Goal: Information Seeking & Learning: Learn about a topic

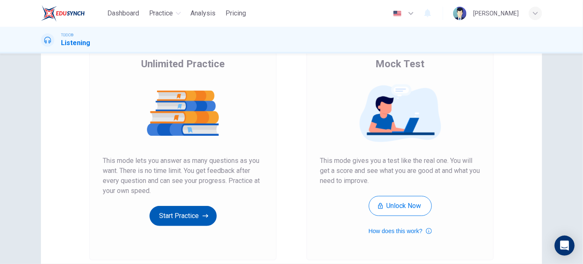
scroll to position [140, 0]
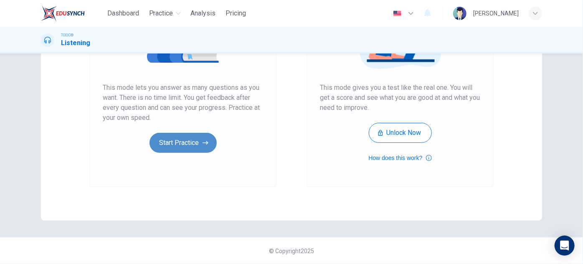
click at [183, 149] on button "Start Practice" at bounding box center [183, 143] width 67 height 20
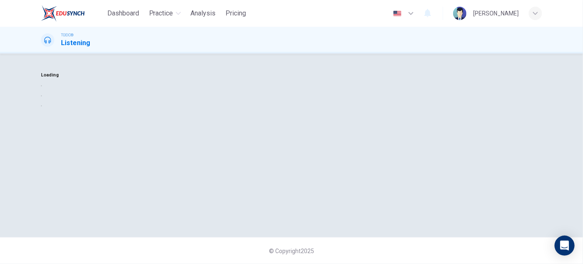
scroll to position [0, 0]
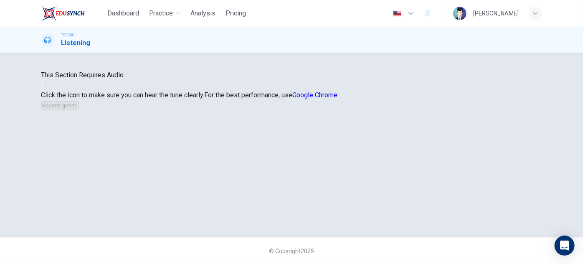
click at [42, 87] on icon "button" at bounding box center [42, 87] width 0 height 0
click at [79, 109] on button "Sounds good!" at bounding box center [60, 106] width 38 height 8
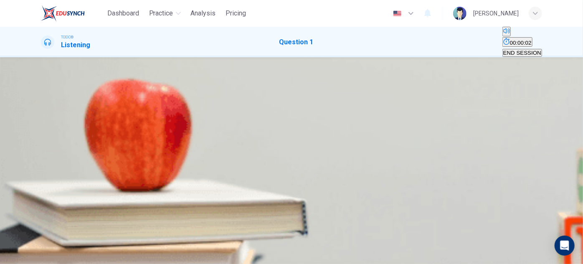
scroll to position [26, 0]
click at [42, 131] on icon "button" at bounding box center [42, 131] width 0 height 0
click at [43, 147] on button "Click to see the audio transcription" at bounding box center [42, 151] width 2 height 8
click at [46, 112] on div "A" at bounding box center [44, 109] width 4 height 6
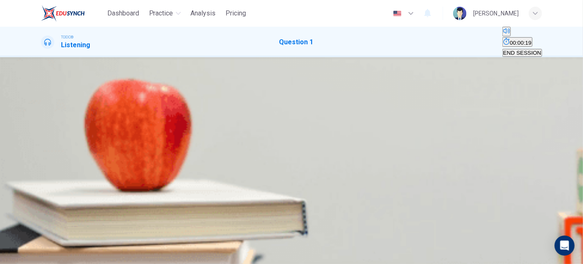
click at [36, 240] on span "SUBMIT" at bounding box center [25, 237] width 21 height 6
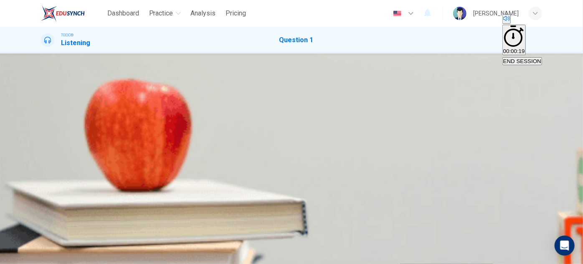
type input "90"
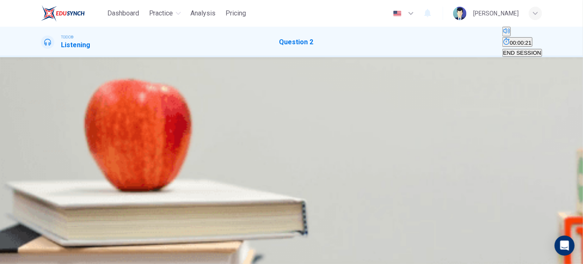
click at [42, 131] on icon "button" at bounding box center [42, 131] width 0 height 0
click at [221, 152] on div "00m 17s" at bounding box center [291, 145] width 501 height 43
click at [220, 151] on div "00m 17s" at bounding box center [291, 145] width 501 height 43
click at [51, 153] on icon "Click to see the audio transcription" at bounding box center [46, 158] width 9 height 10
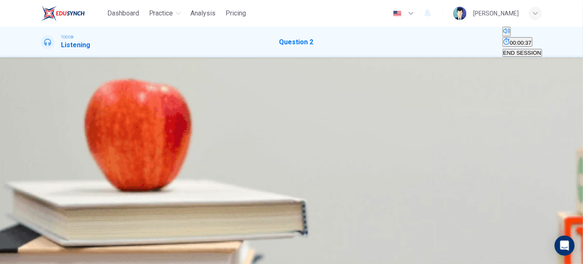
click at [46, 112] on div "A" at bounding box center [44, 109] width 4 height 6
click at [36, 240] on span "SUBMIT" at bounding box center [25, 237] width 21 height 6
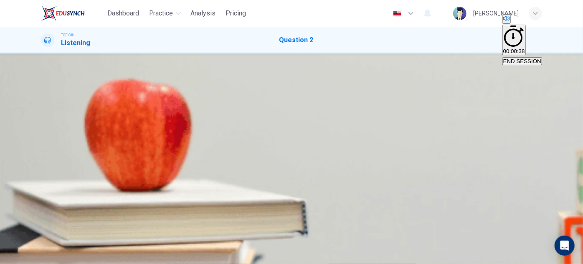
type input "0"
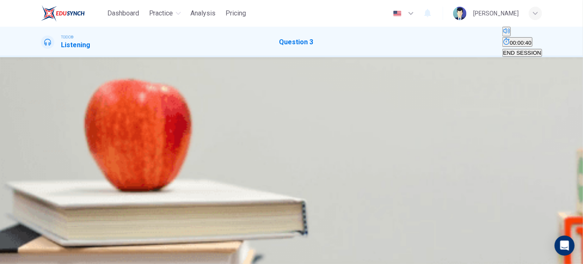
click at [42, 131] on icon "button" at bounding box center [42, 131] width 0 height 0
click at [51, 153] on icon "Click to see the audio transcription" at bounding box center [46, 158] width 9 height 10
type input "0"
drag, startPoint x: 264, startPoint y: 204, endPoint x: 272, endPoint y: 208, distance: 8.6
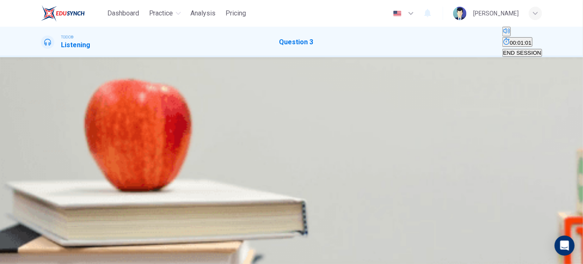
click at [57, 112] on div "C" at bounding box center [55, 109] width 4 height 6
click at [36, 240] on span "SUBMIT" at bounding box center [25, 237] width 21 height 6
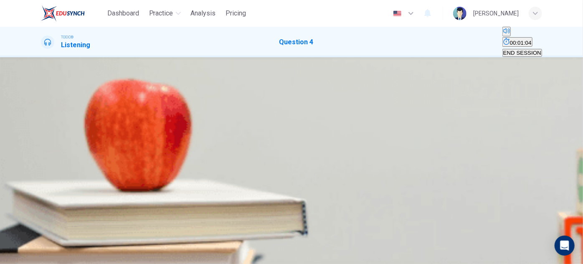
click at [43, 133] on button "button" at bounding box center [42, 129] width 2 height 8
click at [51, 153] on icon "Click to see the audio transcription" at bounding box center [46, 158] width 9 height 10
click at [46, 112] on div "A" at bounding box center [44, 109] width 4 height 6
click at [36, 248] on icon "button" at bounding box center [25, 250] width 21 height 21
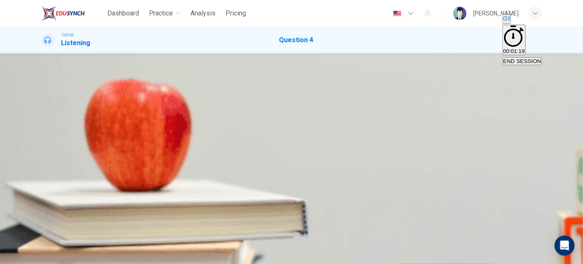
type input "85"
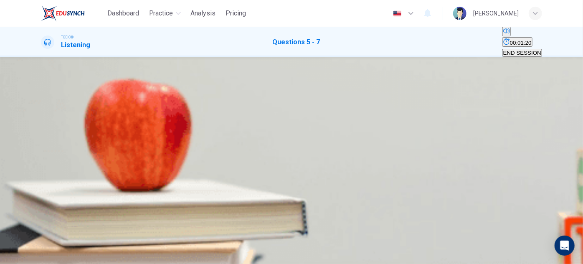
click at [43, 201] on button "button" at bounding box center [42, 205] width 2 height 8
click at [42, 228] on icon "Click to see the audio transcription" at bounding box center [42, 228] width 0 height 0
click at [97, 117] on span "An optometrist’s office" at bounding box center [69, 114] width 55 height 6
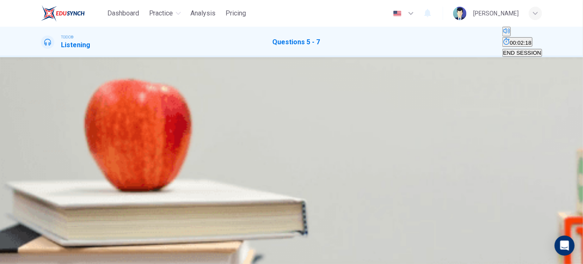
click at [146, 151] on span "Every year" at bounding box center [132, 149] width 27 height 6
click at [93, 155] on span "Reading a document" at bounding box center [67, 158] width 51 height 6
click at [42, 228] on icon "Click to see the audio transcription" at bounding box center [42, 228] width 0 height 0
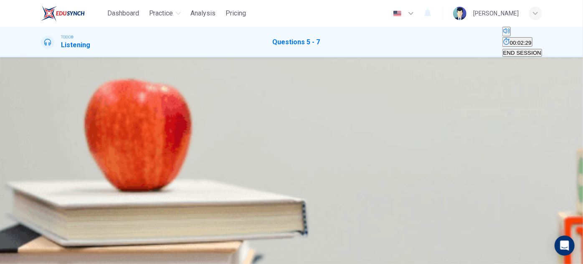
type input "0"
click at [36, 240] on span "SUBMIT" at bounding box center [25, 237] width 21 height 6
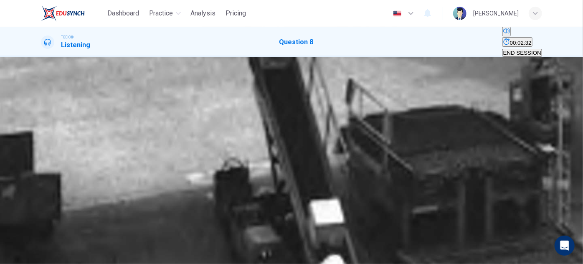
click at [42, 131] on icon "button" at bounding box center [42, 131] width 0 height 0
click at [42, 153] on icon "Click to see the audio transcription" at bounding box center [42, 153] width 0 height 0
click at [57, 112] on div "C" at bounding box center [55, 109] width 4 height 6
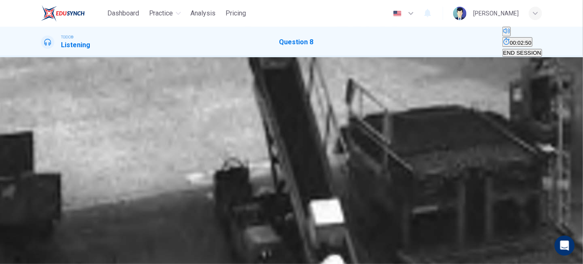
click at [37, 238] on button "SUBMIT" at bounding box center [25, 248] width 23 height 30
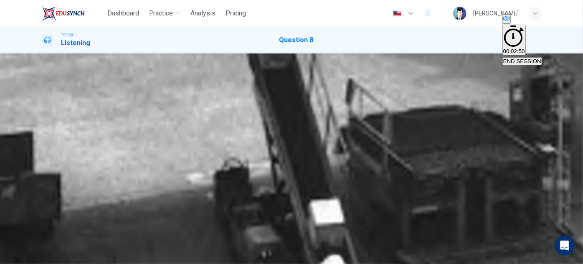
type input "91"
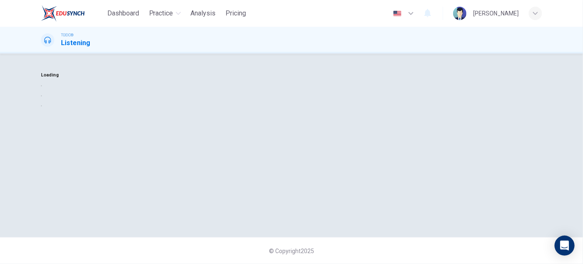
scroll to position [0, 0]
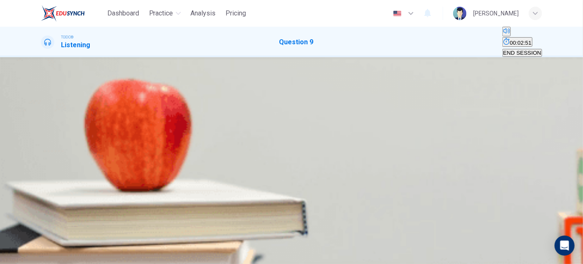
click at [43, 133] on button "button" at bounding box center [42, 129] width 2 height 8
click at [43, 150] on button "Click to see the audio transcription" at bounding box center [42, 151] width 2 height 8
click at [57, 112] on div "C" at bounding box center [55, 109] width 4 height 6
click at [36, 240] on span "SUBMIT" at bounding box center [25, 237] width 21 height 6
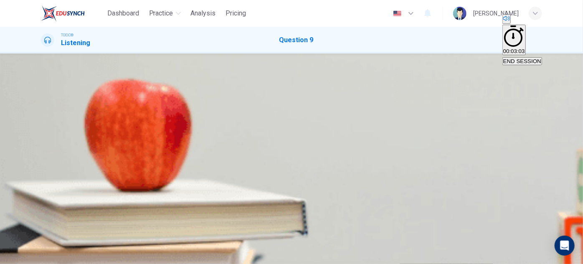
type input "83"
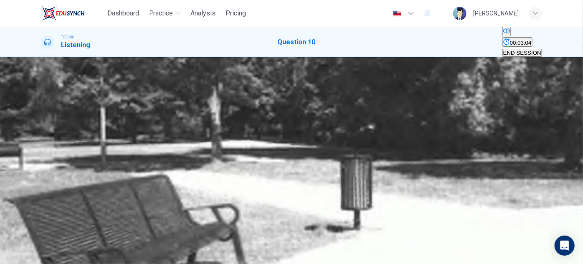
click at [42, 131] on icon "button" at bounding box center [42, 131] width 0 height 0
click at [51, 153] on icon "Click to see the audio transcription" at bounding box center [46, 158] width 9 height 10
click at [51, 112] on div "B" at bounding box center [49, 109] width 4 height 6
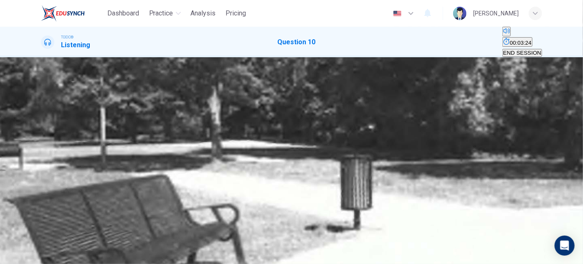
click at [36, 240] on span "SUBMIT" at bounding box center [25, 237] width 21 height 6
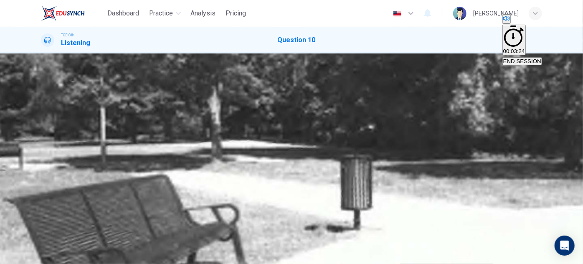
type input "0"
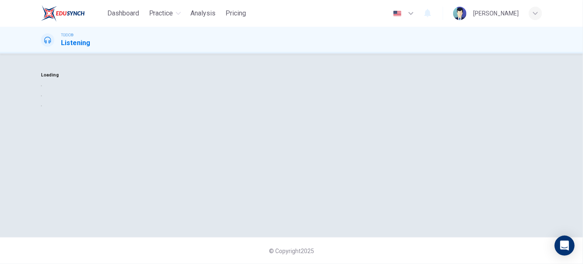
scroll to position [0, 0]
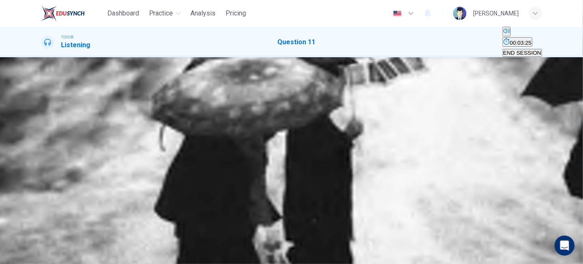
click at [43, 133] on button "button" at bounding box center [42, 129] width 2 height 8
click at [51, 112] on div "B" at bounding box center [49, 109] width 4 height 6
click at [37, 252] on button "SUBMIT" at bounding box center [25, 248] width 23 height 30
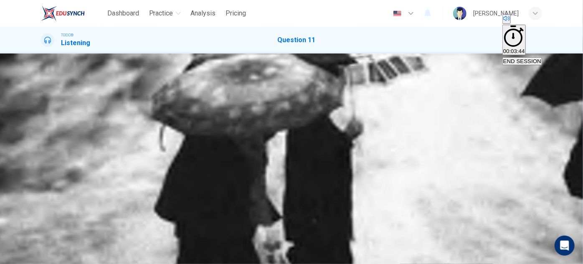
type input "0"
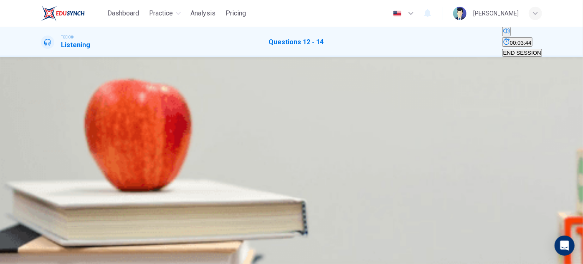
click at [43, 201] on button "button" at bounding box center [42, 205] width 2 height 8
click at [146, 111] on div "C" at bounding box center [131, 108] width 29 height 6
click at [199, 153] on span "Twenty-five percent" at bounding box center [175, 149] width 48 height 6
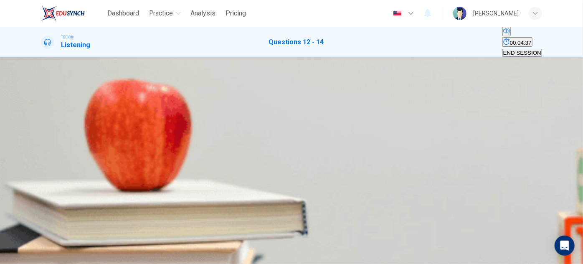
click at [59, 155] on span "[DATE]" at bounding box center [51, 158] width 18 height 6
click at [36, 240] on span "SUBMIT" at bounding box center [25, 237] width 21 height 6
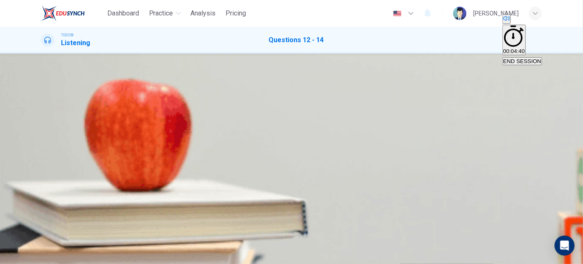
type input "71"
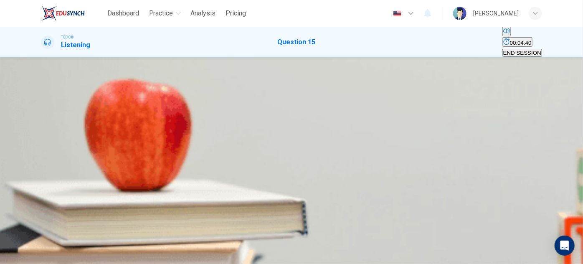
click at [42, 131] on icon "button" at bounding box center [42, 131] width 0 height 0
click at [46, 111] on div "A" at bounding box center [44, 109] width 4 height 6
type input "0"
click at [36, 240] on span "SUBMIT" at bounding box center [25, 237] width 21 height 6
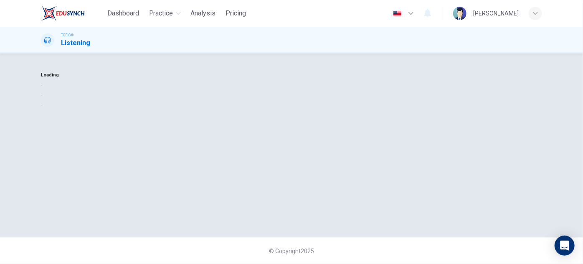
scroll to position [0, 0]
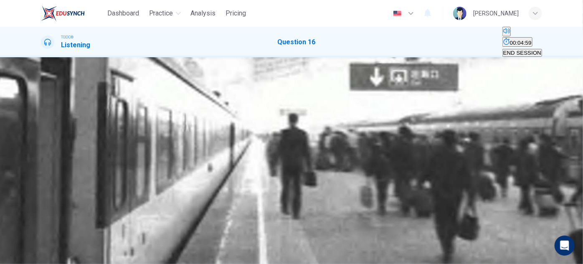
click at [51, 141] on icon "button" at bounding box center [47, 136] width 9 height 10
click at [46, 112] on div "A" at bounding box center [44, 109] width 4 height 6
type input "37"
click at [37, 252] on button "SUBMIT" at bounding box center [25, 248] width 23 height 30
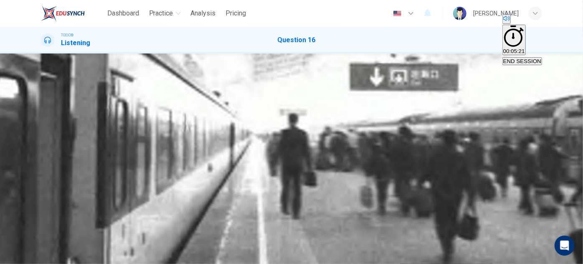
type input "0"
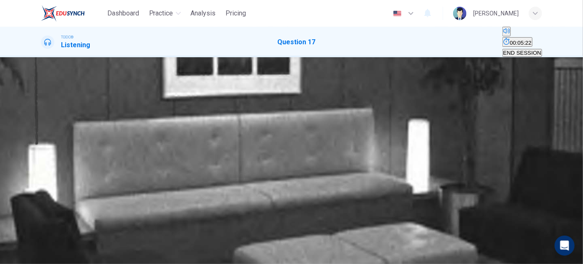
click at [42, 131] on icon "button" at bounding box center [42, 131] width 0 height 0
click at [57, 106] on div "C" at bounding box center [55, 109] width 4 height 6
click at [62, 112] on div "D" at bounding box center [60, 109] width 4 height 6
type input "0"
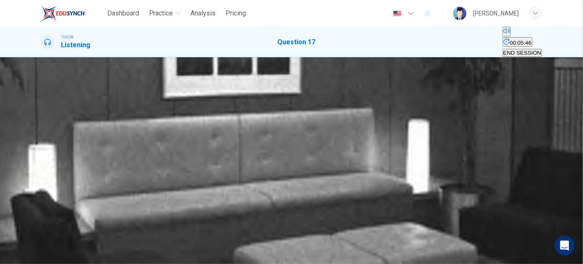
click at [57, 106] on div "C" at bounding box center [55, 109] width 4 height 6
click at [36, 249] on icon "button" at bounding box center [25, 250] width 21 height 21
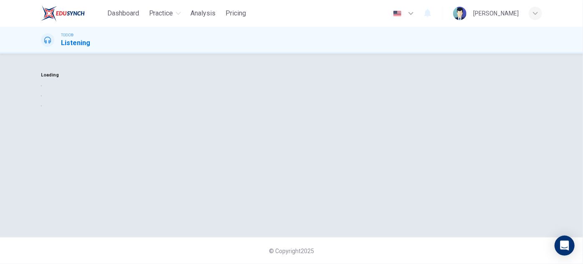
scroll to position [0, 0]
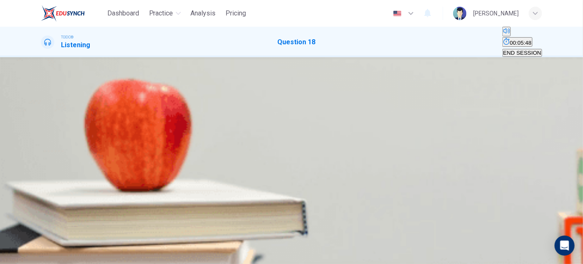
click at [42, 131] on icon "button" at bounding box center [42, 131] width 0 height 0
click at [46, 112] on div "A" at bounding box center [44, 109] width 4 height 6
click at [36, 240] on span "SUBMIT" at bounding box center [25, 237] width 21 height 6
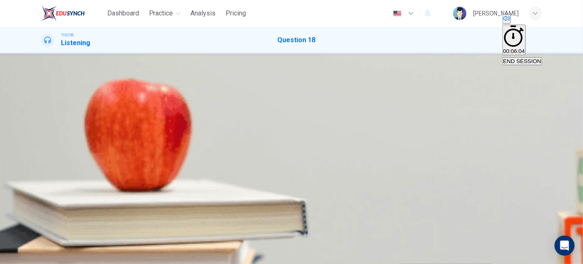
type input "0"
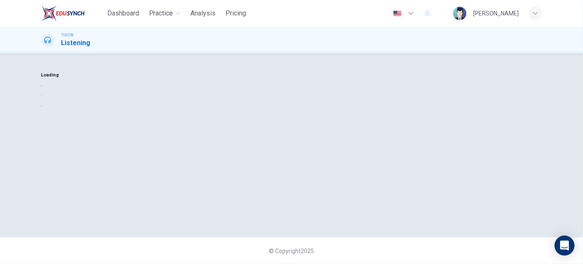
scroll to position [0, 0]
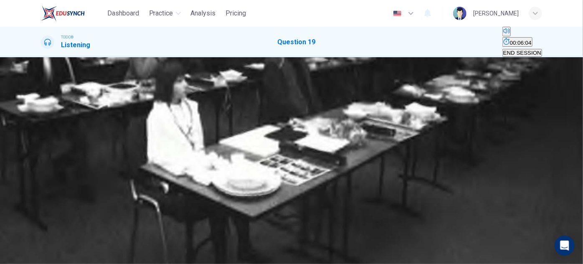
click at [43, 133] on button "button" at bounding box center [42, 129] width 2 height 8
click at [51, 109] on div "B" at bounding box center [49, 109] width 4 height 6
type input "0"
click at [36, 240] on span "SUBMIT" at bounding box center [25, 237] width 21 height 6
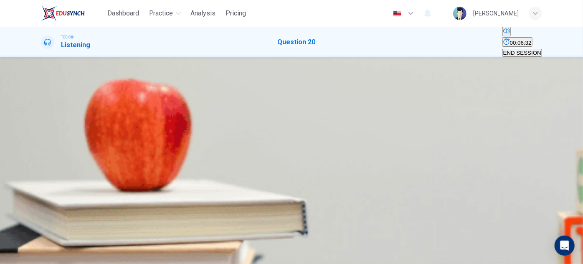
click at [47, 141] on icon "button" at bounding box center [47, 136] width 9 height 10
type input "0"
click at [57, 112] on div "C" at bounding box center [55, 109] width 4 height 6
click at [36, 240] on span "SUBMIT" at bounding box center [25, 237] width 21 height 6
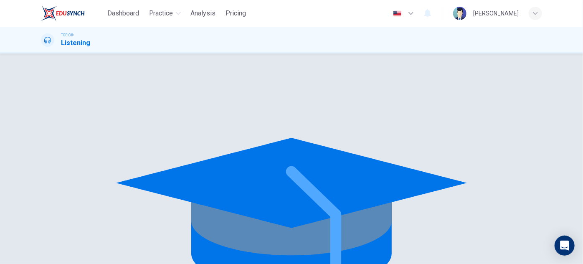
scroll to position [0, 0]
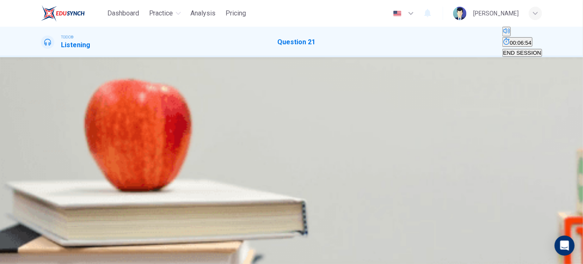
click at [43, 133] on button "button" at bounding box center [42, 129] width 2 height 8
click at [41, 135] on span at bounding box center [41, 135] width 0 height 0
click at [42, 131] on icon "button" at bounding box center [42, 131] width 0 height 0
click at [51, 112] on div "B" at bounding box center [49, 109] width 4 height 6
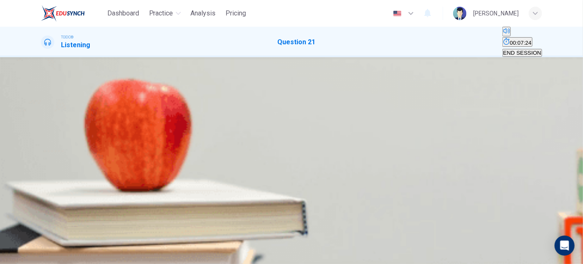
click at [36, 240] on span "SUBMIT" at bounding box center [25, 237] width 21 height 6
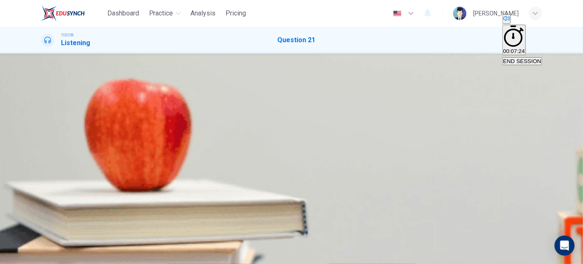
type input "90"
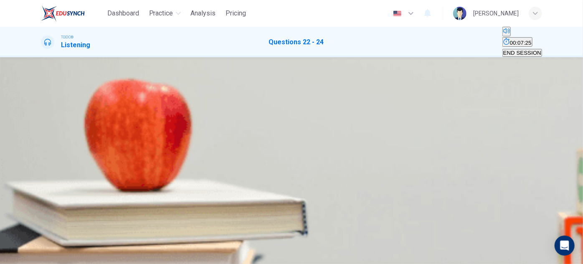
click at [43, 201] on button "button" at bounding box center [42, 205] width 2 height 8
click at [90, 117] on span "In a hotel" at bounding box center [78, 114] width 23 height 6
click at [191, 153] on span "Set a purchase on the counter" at bounding box center [154, 149] width 75 height 6
click at [271, 153] on span "Put a credit card in the machine" at bounding box center [232, 149] width 78 height 6
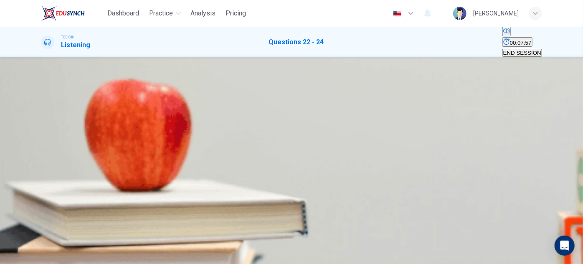
scroll to position [147, 0]
click at [114, 155] on span "Insert a card" at bounding box center [99, 158] width 31 height 6
click at [41, 184] on span at bounding box center [41, 184] width 0 height 0
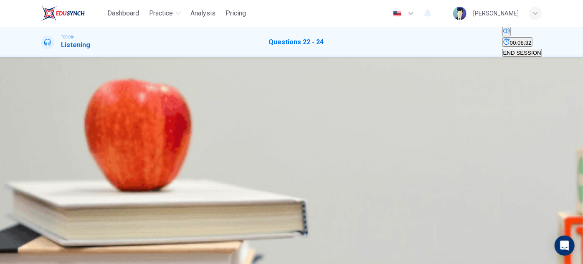
scroll to position [147, 0]
click at [82, 155] on span "Use the star key" at bounding box center [62, 158] width 40 height 6
click at [36, 247] on icon "button" at bounding box center [25, 250] width 21 height 21
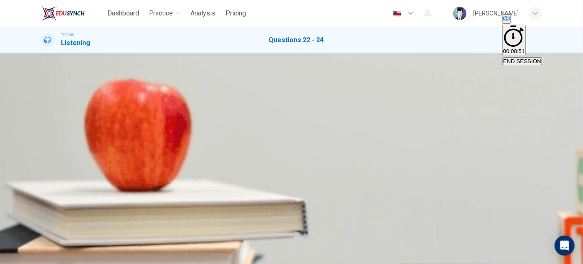
scroll to position [33, 0]
type input "58"
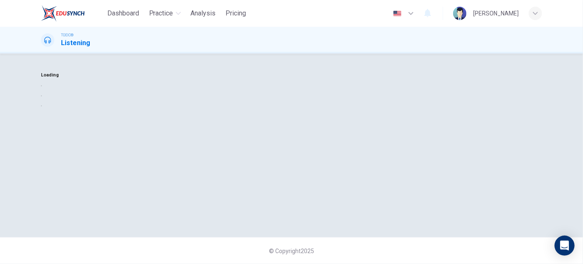
scroll to position [0, 0]
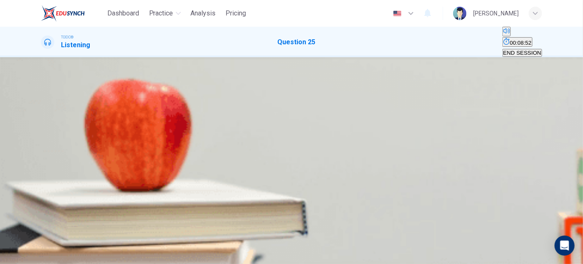
click at [49, 141] on icon "button" at bounding box center [47, 136] width 9 height 10
click at [41, 135] on span at bounding box center [41, 135] width 0 height 0
click at [43, 147] on button "Click to see the audio transcription" at bounding box center [42, 151] width 2 height 8
type input "0"
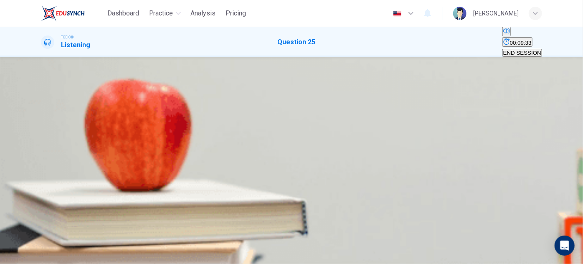
click at [51, 106] on div "B" at bounding box center [49, 109] width 4 height 6
click at [37, 239] on button "SUBMIT" at bounding box center [25, 248] width 23 height 30
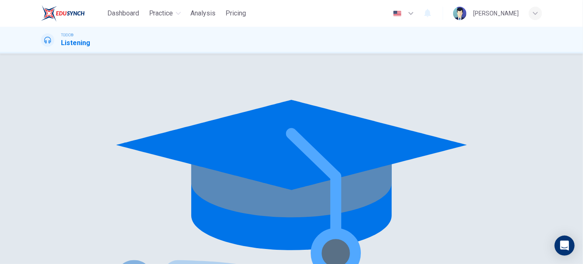
scroll to position [0, 0]
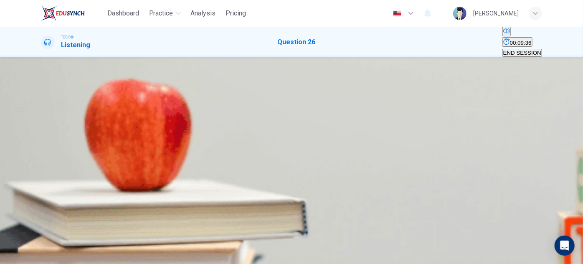
click at [43, 133] on button "button" at bounding box center [42, 129] width 2 height 8
click at [41, 135] on span at bounding box center [41, 135] width 0 height 0
click at [42, 153] on icon "Click to see the audio transcription" at bounding box center [42, 153] width 0 height 0
click at [46, 112] on div "A" at bounding box center [44, 109] width 4 height 6
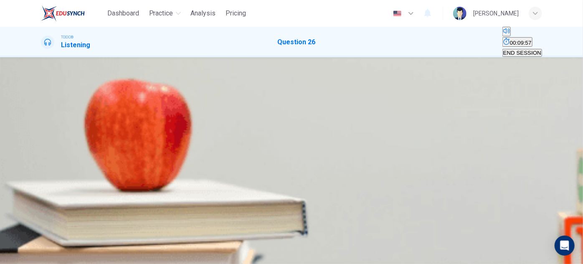
click at [36, 240] on span "SUBMIT" at bounding box center [25, 237] width 21 height 6
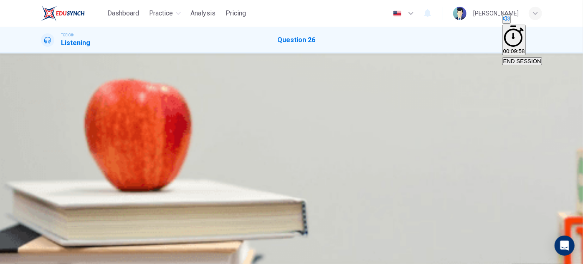
type input "0"
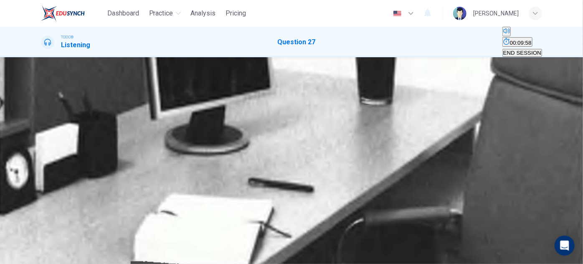
click at [43, 133] on button "button" at bounding box center [42, 129] width 2 height 8
click at [51, 106] on div "B" at bounding box center [49, 109] width 4 height 6
type input "0"
click at [36, 240] on span "SUBMIT" at bounding box center [25, 237] width 21 height 6
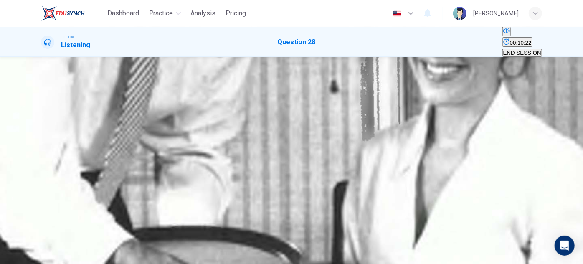
click at [42, 131] on icon "button" at bounding box center [42, 131] width 0 height 0
click at [57, 106] on div "C" at bounding box center [55, 109] width 4 height 6
click at [36, 240] on span "SUBMIT" at bounding box center [25, 237] width 21 height 6
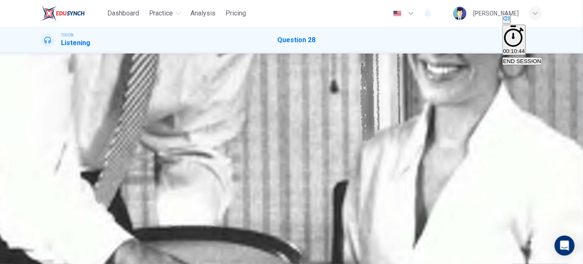
type input "0"
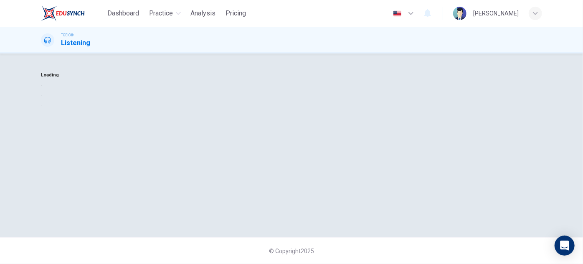
scroll to position [0, 0]
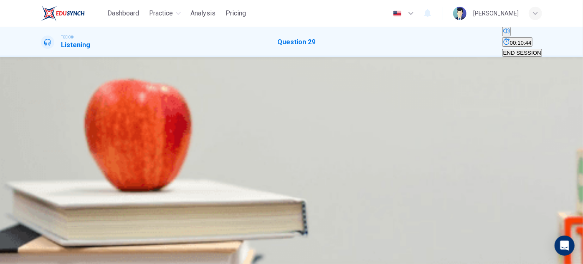
click at [43, 133] on button "button" at bounding box center [42, 129] width 2 height 8
type input "0"
click at [43, 147] on button "Click to see the audio transcription" at bounding box center [42, 151] width 2 height 8
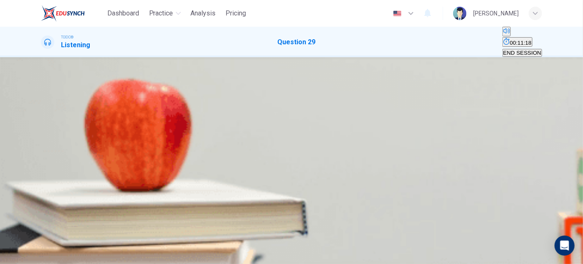
click at [51, 112] on div "B" at bounding box center [49, 109] width 4 height 6
click at [36, 240] on span "SUBMIT" at bounding box center [25, 237] width 21 height 6
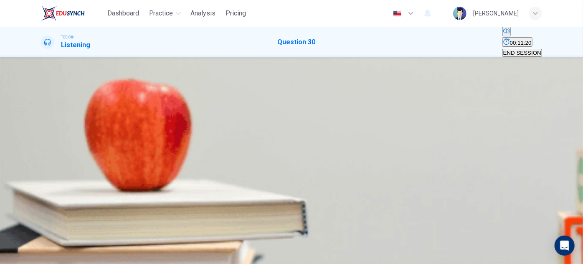
click at [43, 133] on button "button" at bounding box center [42, 129] width 2 height 8
click at [46, 112] on div "A" at bounding box center [44, 109] width 4 height 6
click at [42, 153] on icon "Click to see the audio transcription" at bounding box center [42, 153] width 0 height 0
type input "0"
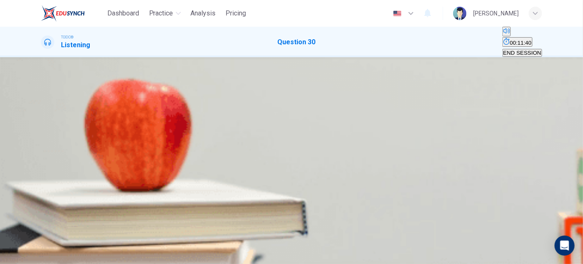
click at [51, 112] on div "B" at bounding box center [49, 109] width 4 height 6
click at [36, 240] on span "SUBMIT" at bounding box center [25, 237] width 21 height 6
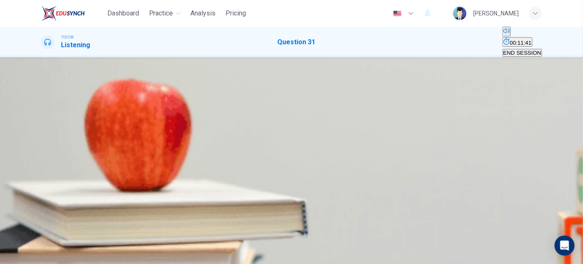
click at [43, 133] on button "button" at bounding box center [42, 129] width 2 height 8
click at [46, 107] on div "A" at bounding box center [44, 109] width 4 height 6
click at [42, 153] on icon "Click to see the audio transcription" at bounding box center [42, 153] width 0 height 0
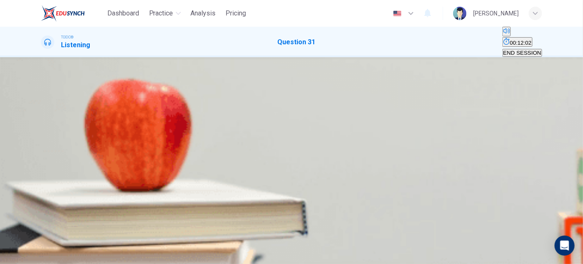
type input "0"
click at [51, 112] on div "B" at bounding box center [49, 109] width 4 height 6
click at [36, 240] on span "SUBMIT" at bounding box center [25, 237] width 21 height 6
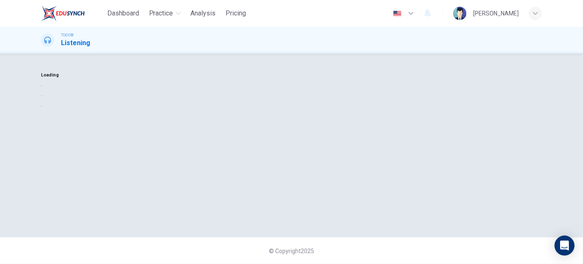
scroll to position [0, 0]
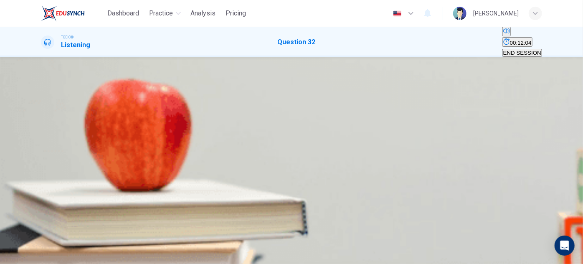
click at [48, 141] on icon "button" at bounding box center [47, 136] width 9 height 10
click at [43, 150] on button "Click to see the audio transcription" at bounding box center [42, 151] width 2 height 8
click at [46, 112] on div "A" at bounding box center [44, 109] width 4 height 6
type input "0"
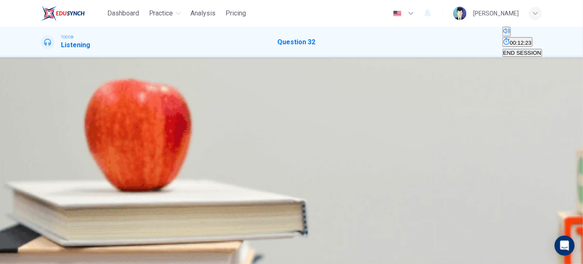
click at [36, 240] on span "SUBMIT" at bounding box center [25, 237] width 21 height 6
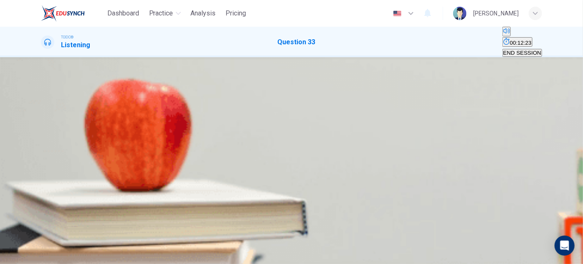
click at [42, 131] on icon "button" at bounding box center [42, 131] width 0 height 0
click at [51, 112] on div "B" at bounding box center [49, 109] width 4 height 6
click at [37, 241] on button "SUBMIT" at bounding box center [25, 248] width 23 height 30
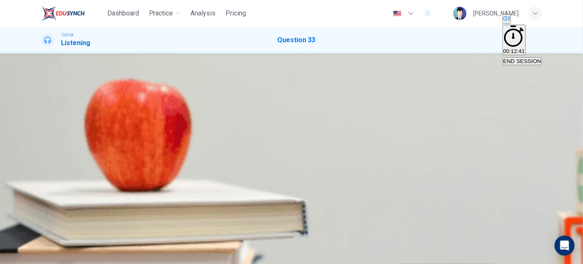
type input "0"
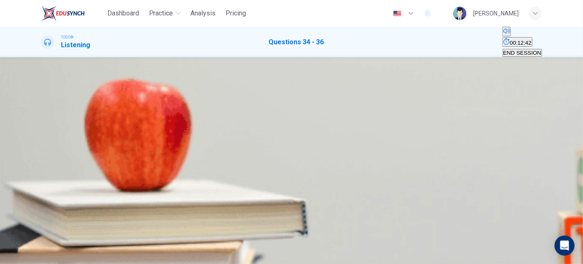
click at [48, 206] on icon "button" at bounding box center [47, 211] width 9 height 10
click at [48, 111] on div "A" at bounding box center [45, 108] width 6 height 6
click at [74, 140] on div "A" at bounding box center [58, 143] width 32 height 6
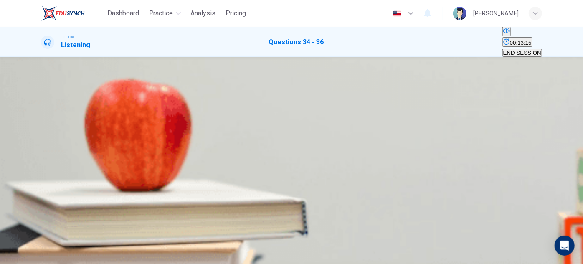
click at [163, 155] on div "D" at bounding box center [141, 152] width 43 height 6
type input "0"
click at [36, 240] on span "SUBMIT" at bounding box center [25, 237] width 21 height 6
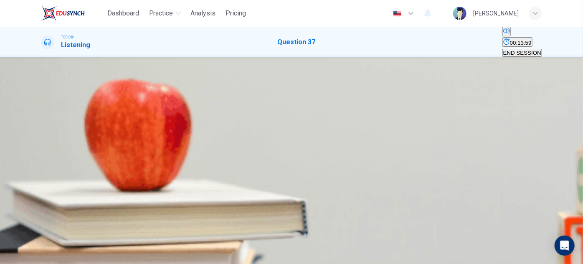
click at [42, 131] on icon "button" at bounding box center [42, 131] width 0 height 0
click at [41, 135] on span at bounding box center [41, 135] width 0 height 0
click at [57, 112] on div "C" at bounding box center [55, 109] width 4 height 6
type input "0"
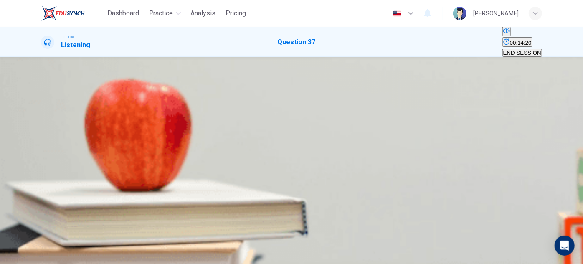
click at [37, 254] on button "SUBMIT" at bounding box center [25, 248] width 23 height 30
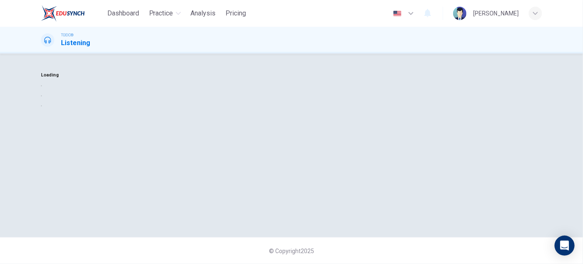
scroll to position [0, 0]
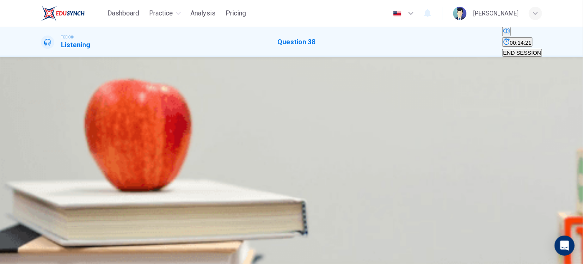
click at [48, 141] on icon "button" at bounding box center [47, 136] width 9 height 10
click at [43, 147] on button "Click to see the audio transcription" at bounding box center [42, 151] width 2 height 8
type input "0"
click at [57, 112] on div "C" at bounding box center [55, 109] width 4 height 6
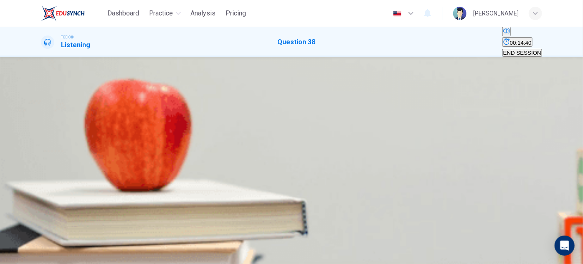
click at [36, 240] on span "SUBMIT" at bounding box center [25, 237] width 21 height 6
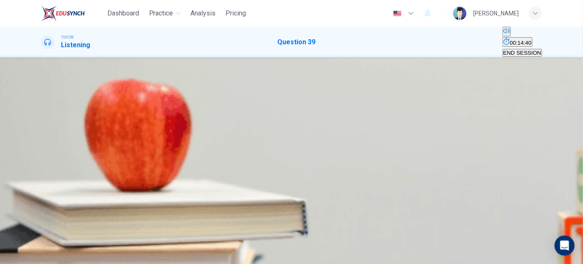
click at [42, 131] on icon "button" at bounding box center [42, 131] width 0 height 0
click at [41, 135] on span at bounding box center [41, 135] width 0 height 0
click at [42, 153] on icon "Click to see the audio transcription" at bounding box center [42, 153] width 0 height 0
click at [51, 112] on div "B" at bounding box center [49, 109] width 4 height 6
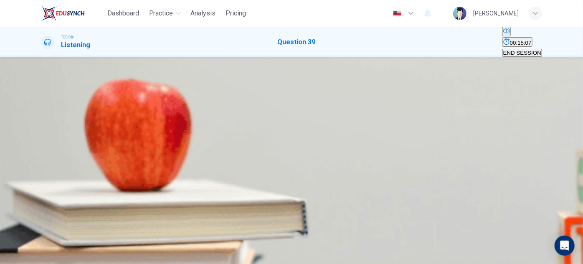
click at [36, 240] on span "SUBMIT" at bounding box center [25, 237] width 21 height 6
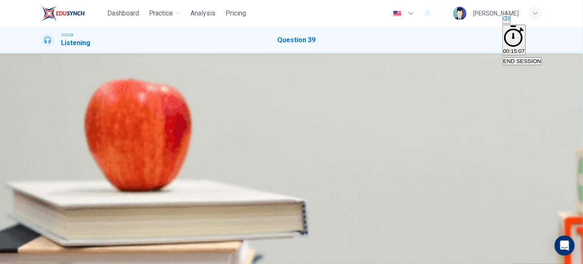
type input "0"
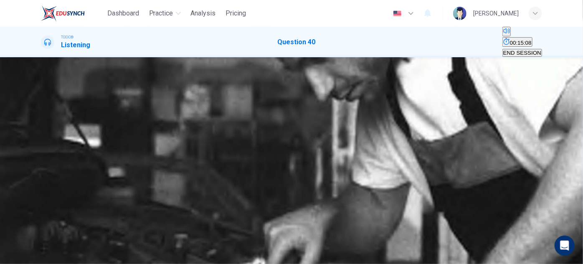
click at [42, 131] on icon "button" at bounding box center [42, 131] width 0 height 0
click at [46, 112] on div "A" at bounding box center [44, 109] width 4 height 6
click at [36, 240] on span "SUBMIT" at bounding box center [25, 237] width 21 height 6
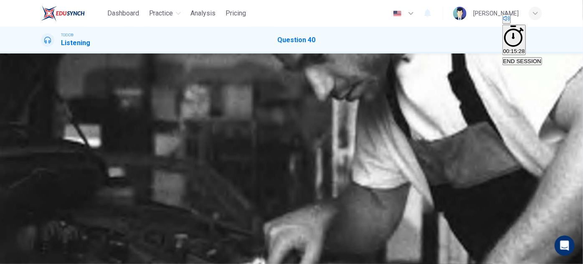
type input "0"
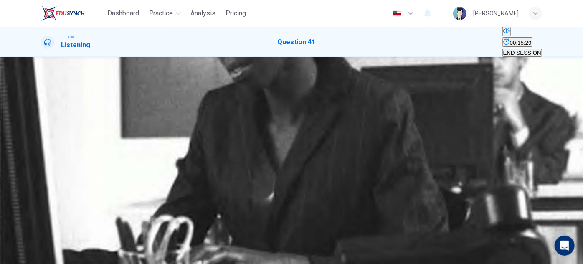
drag, startPoint x: 51, startPoint y: 147, endPoint x: 97, endPoint y: 153, distance: 46.8
click at [42, 131] on icon "button" at bounding box center [42, 131] width 0 height 0
click at [51, 106] on div "B" at bounding box center [49, 109] width 4 height 6
type input "0"
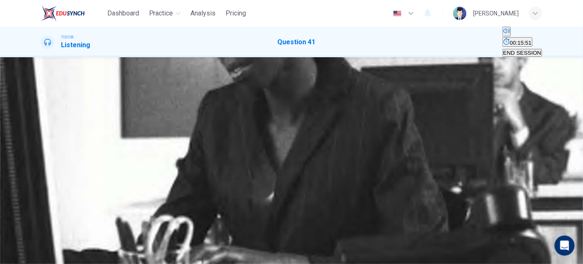
click at [36, 240] on span "SUBMIT" at bounding box center [25, 237] width 21 height 6
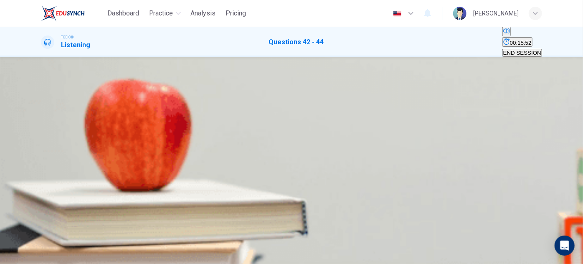
click at [43, 201] on button "button" at bounding box center [42, 205] width 2 height 8
click at [113, 111] on div "C" at bounding box center [101, 108] width 24 height 6
click at [41, 210] on span at bounding box center [41, 210] width 0 height 0
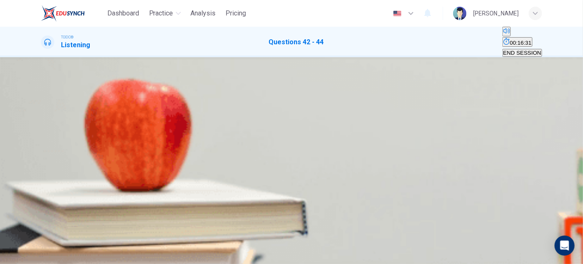
scroll to position [188, 0]
click at [80, 140] on div "A" at bounding box center [61, 143] width 38 height 6
click at [93, 149] on div "A" at bounding box center [67, 152] width 51 height 6
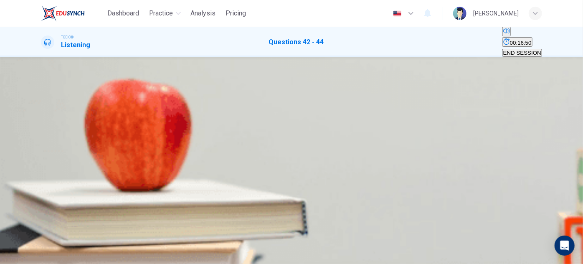
click at [41, 184] on span at bounding box center [41, 184] width 0 height 0
click at [179, 162] on button "C A movie will start" at bounding box center [157, 155] width 43 height 14
click at [37, 255] on button "SUBMIT" at bounding box center [25, 248] width 23 height 30
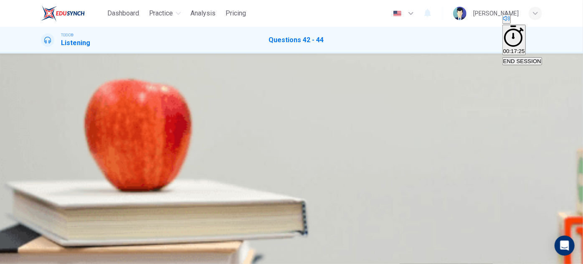
scroll to position [0, 0]
type input "73"
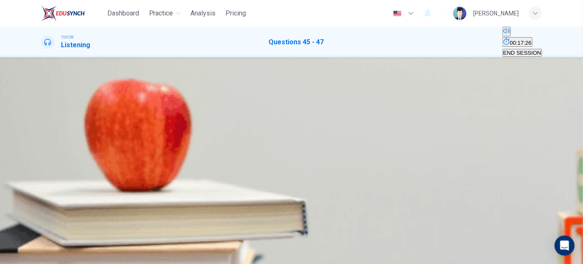
click at [42, 206] on icon "button" at bounding box center [42, 206] width 0 height 0
click at [63, 111] on div "A" at bounding box center [52, 108] width 21 height 6
click at [43, 222] on button "Click to see the audio transcription" at bounding box center [42, 226] width 2 height 8
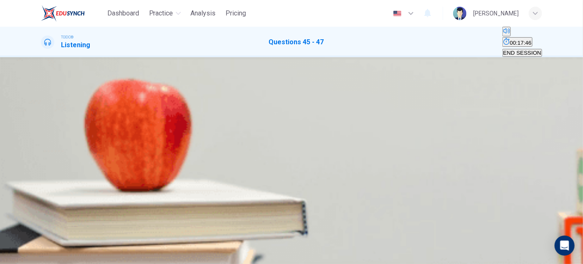
click at [115, 117] on span "Office work" at bounding box center [101, 114] width 28 height 6
click at [42, 228] on icon "Click to see the audio transcription" at bounding box center [42, 228] width 0 height 0
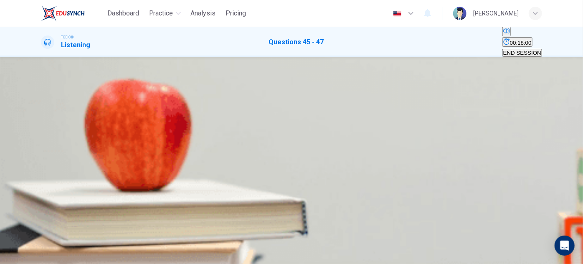
click at [74, 139] on button "B Fruit" at bounding box center [67, 146] width 13 height 14
click at [42, 202] on icon "Click to see the audio transcription" at bounding box center [42, 202] width 0 height 0
click at [43, 196] on button "Click to see the audio transcription" at bounding box center [42, 200] width 2 height 8
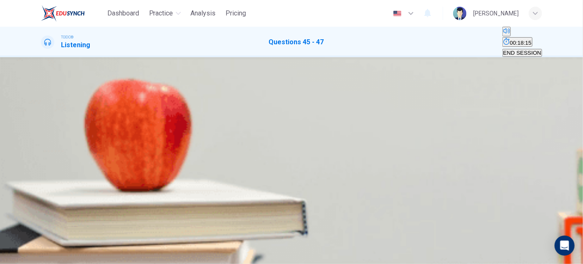
click at [205, 163] on button "D Take the bus" at bounding box center [188, 155] width 33 height 14
click at [37, 254] on button "SUBMIT" at bounding box center [25, 248] width 23 height 30
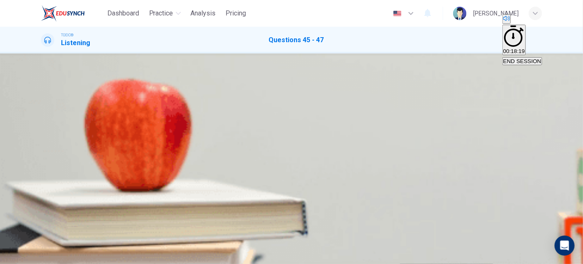
scroll to position [0, 0]
type input "92"
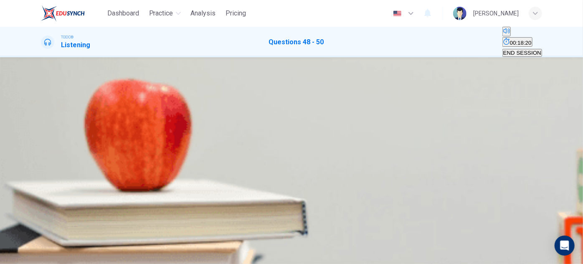
click at [48, 206] on icon "button" at bounding box center [47, 211] width 9 height 10
click at [53, 111] on div "A" at bounding box center [47, 108] width 11 height 6
click at [168, 152] on span "To cancel an appointment" at bounding box center [136, 149] width 64 height 6
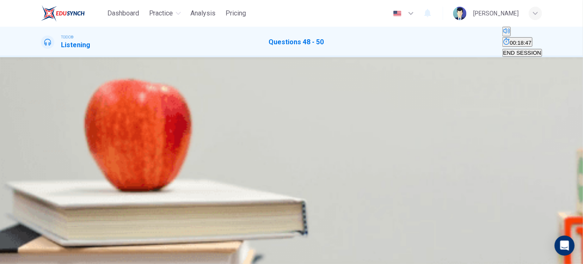
click at [137, 162] on span "[DATE]" at bounding box center [129, 158] width 18 height 6
click at [51, 202] on icon "Click to see the audio transcription" at bounding box center [46, 207] width 9 height 10
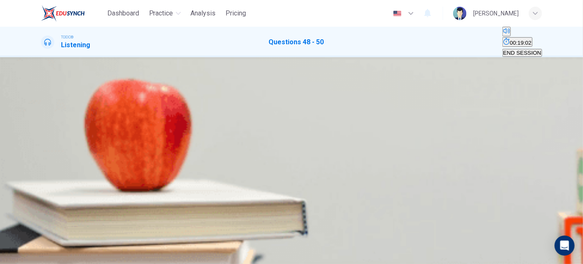
click at [166, 163] on button "D Next week" at bounding box center [152, 155] width 28 height 14
click at [36, 240] on span "SUBMIT" at bounding box center [25, 237] width 21 height 6
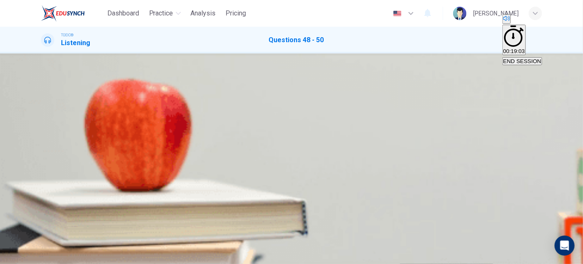
scroll to position [114, 0]
type input "80"
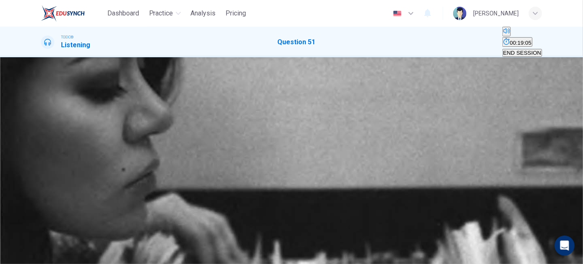
click at [523, 50] on span "END SESSION" at bounding box center [522, 53] width 38 height 6
